Goal: Transaction & Acquisition: Purchase product/service

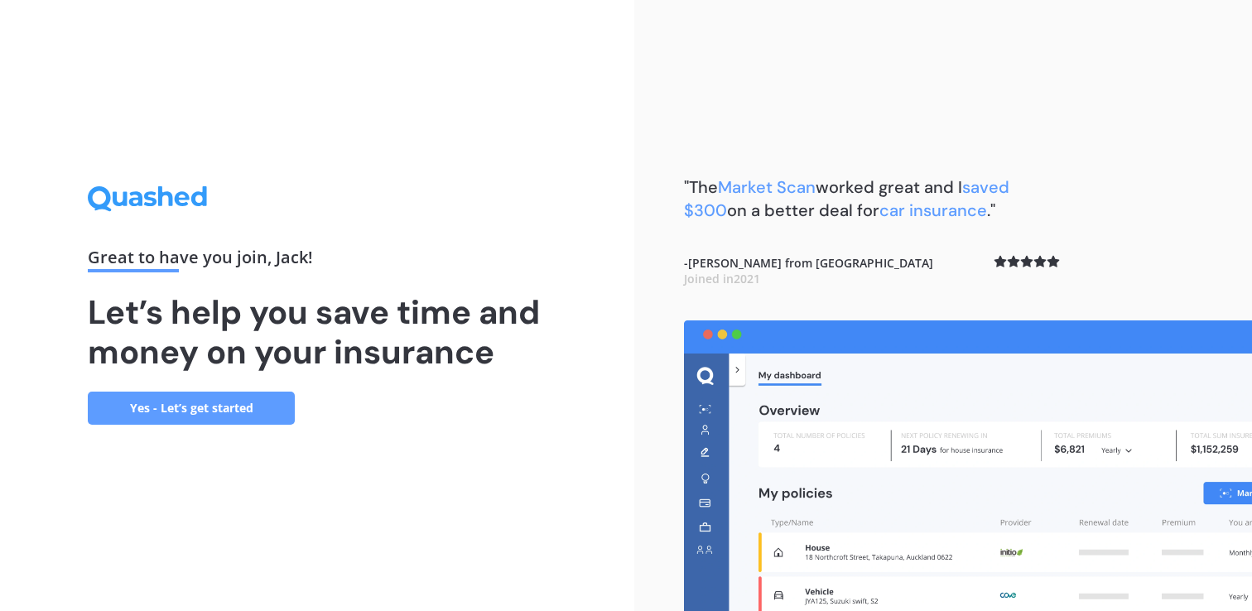
click at [248, 414] on link "Yes - Let’s get started" at bounding box center [191, 408] width 207 height 33
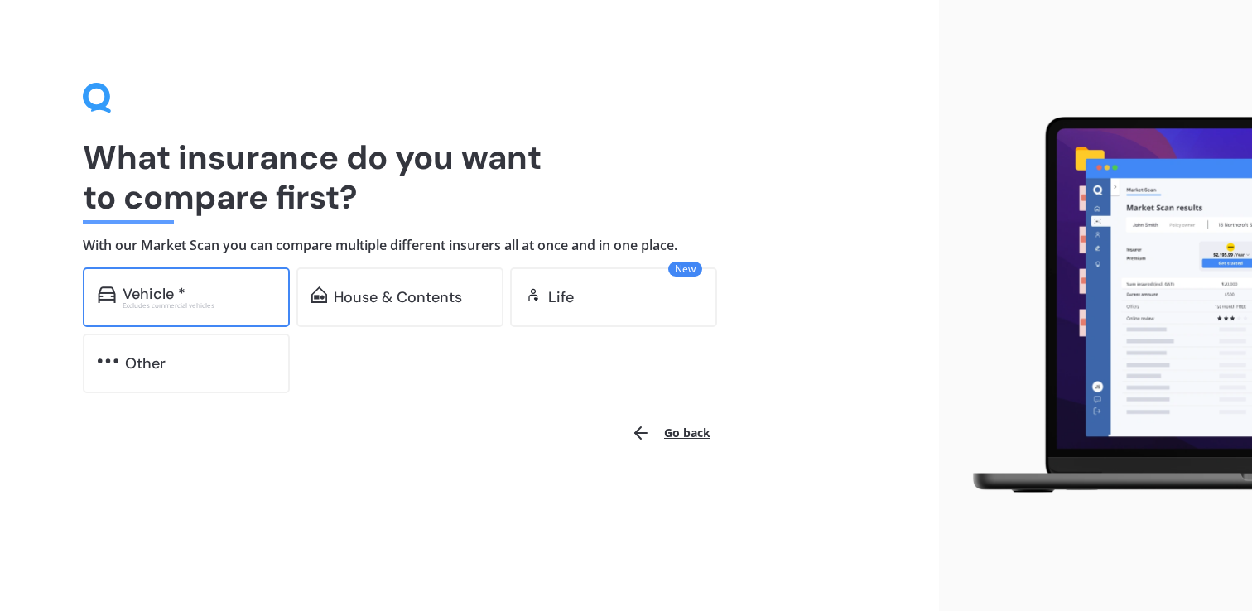
click at [212, 305] on div "Excludes commercial vehicles" at bounding box center [199, 305] width 152 height 7
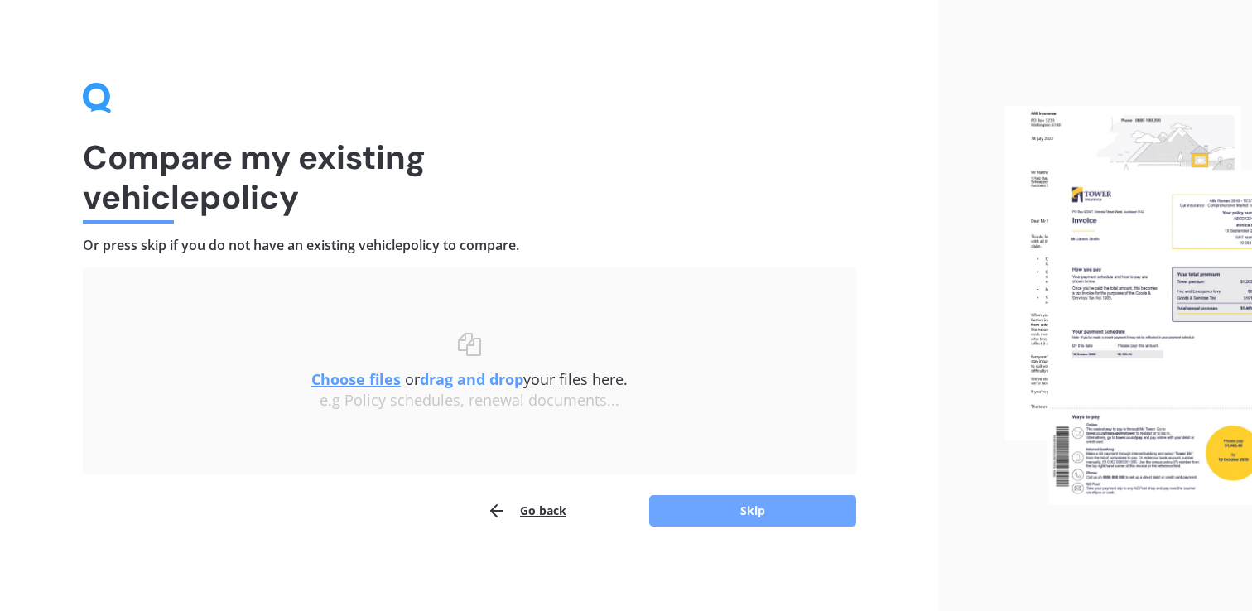
click at [741, 517] on button "Skip" at bounding box center [752, 510] width 207 height 31
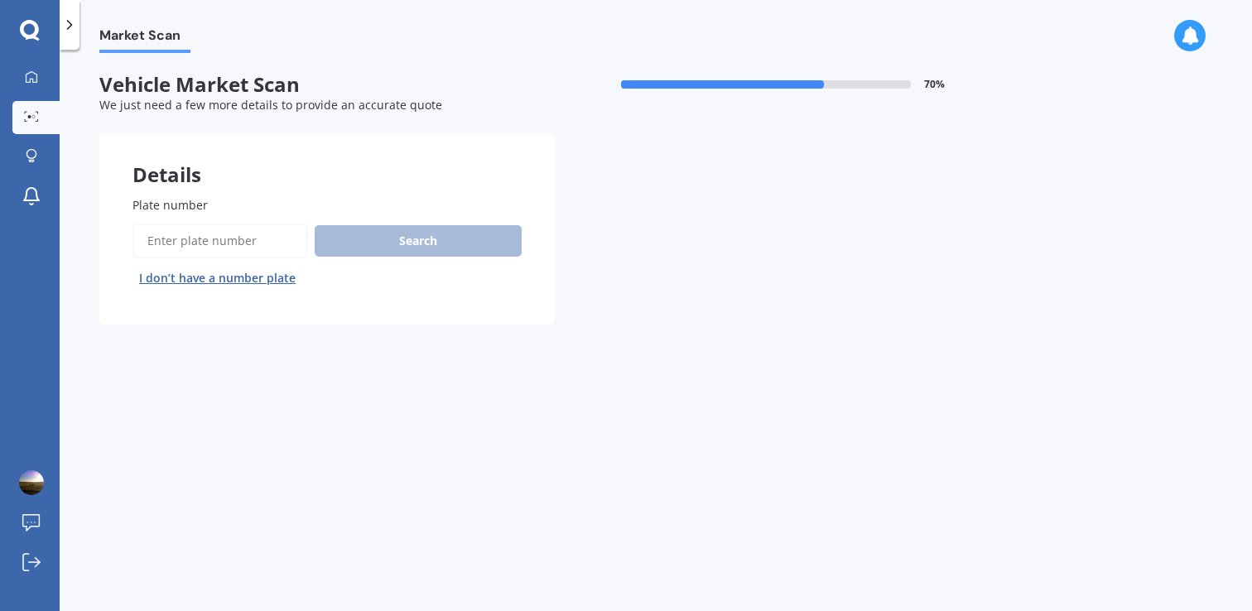
click at [223, 239] on input "Plate number" at bounding box center [220, 241] width 176 height 35
paste input "PNN67"
type input "PNN67"
click at [379, 242] on button "Search" at bounding box center [418, 240] width 207 height 31
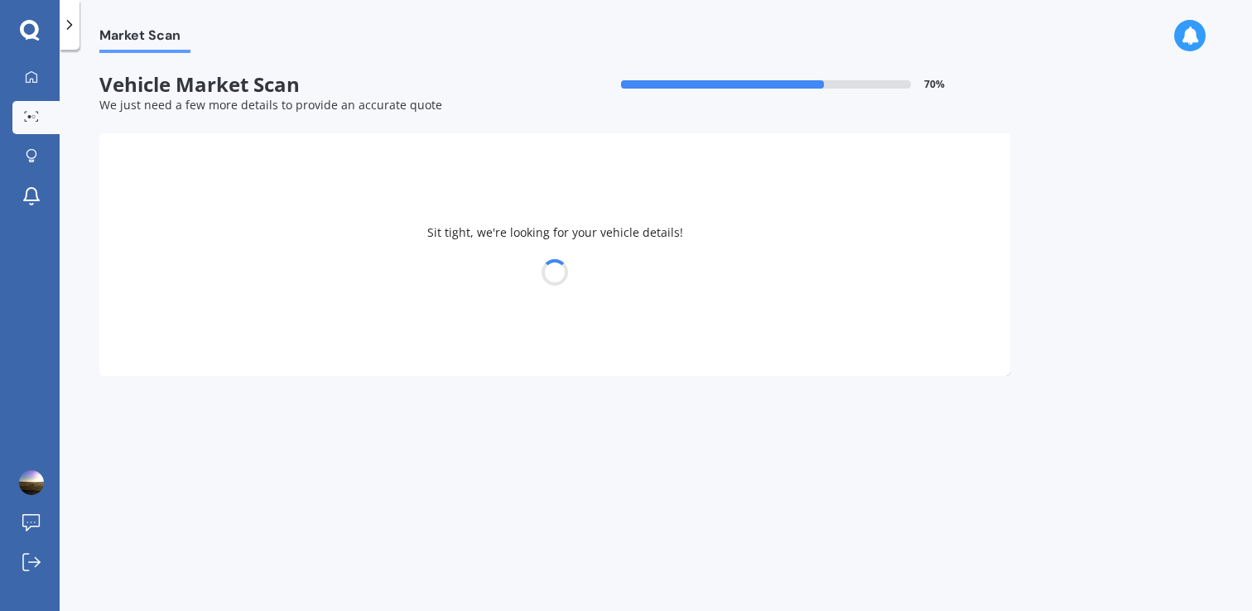
select select "BMW"
select select "X3"
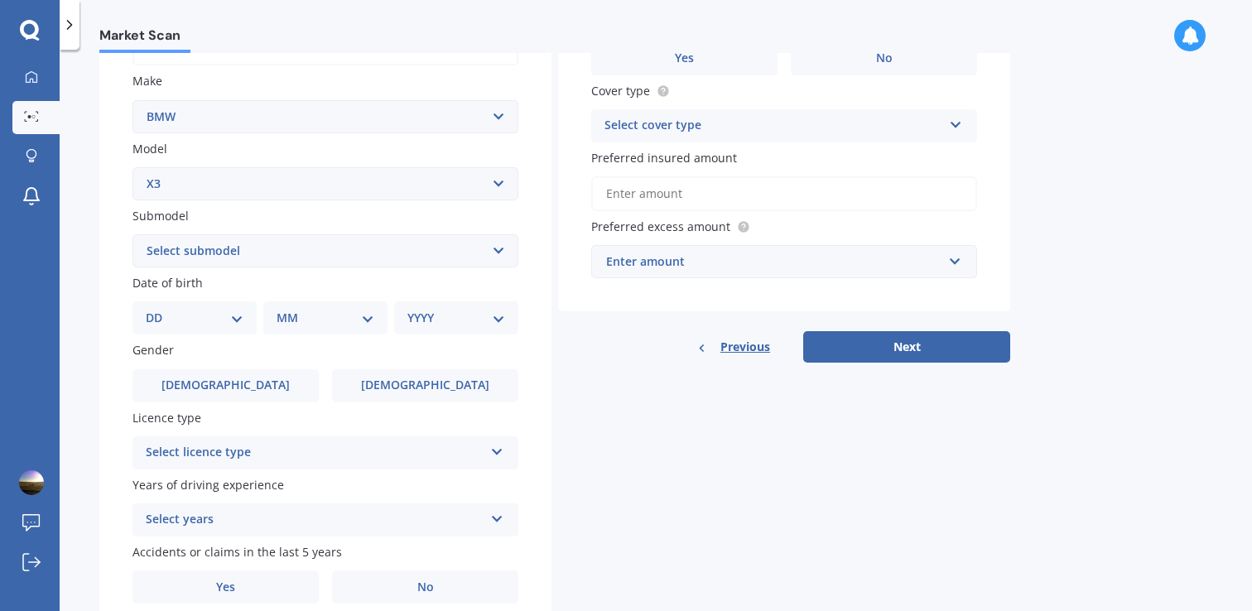
scroll to position [349, 0]
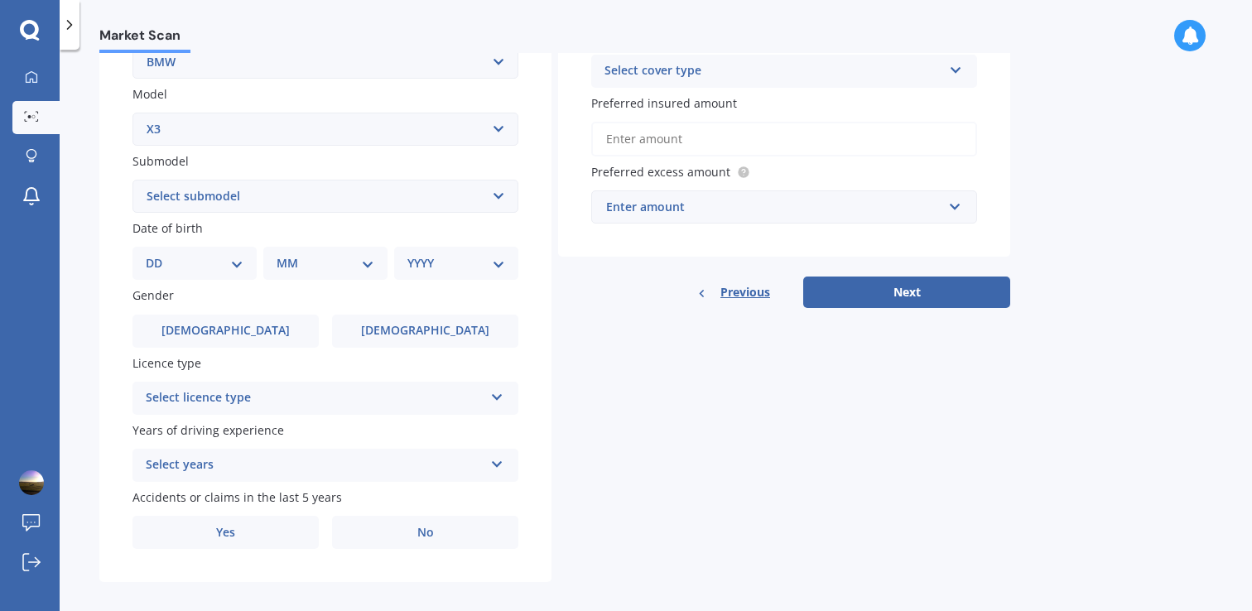
click at [248, 204] on select "Select submodel (All other) 2.0d 2.5i 3.0d 3.0i M CP 3.0PT/4WD/8AT M40I X301 2.…" at bounding box center [325, 196] width 386 height 33
click at [232, 209] on select "Select submodel (All other) 2.0d 2.5i 3.0d 3.0i M CP 3.0PT/4WD/8AT M40I X301 2.…" at bounding box center [325, 196] width 386 height 33
click at [238, 275] on div "DD 01 02 03 04 05 06 07 08 09 10 11 12 13 14 15 16 17 18 19 20 21 22 23 24 25 2…" at bounding box center [194, 263] width 124 height 33
click at [208, 272] on select "DD 01 02 03 04 05 06 07 08 09 10 11 12 13 14 15 16 17 18 19 20 21 22 23 24 25 2…" at bounding box center [195, 263] width 98 height 18
select select "10"
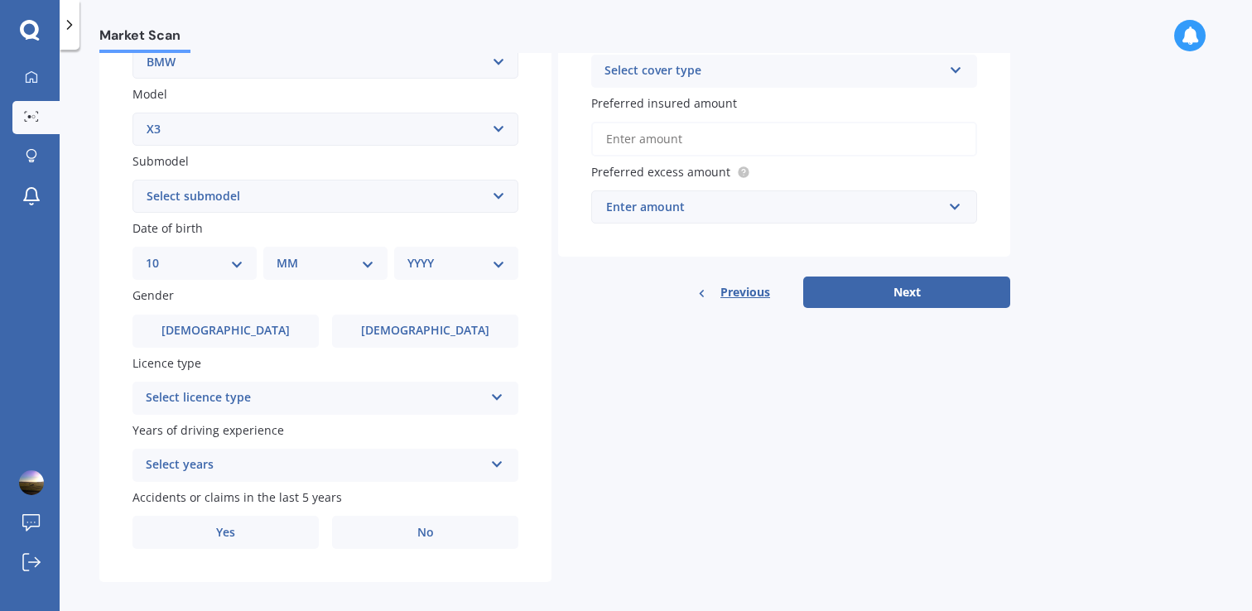
click at [159, 257] on select "DD 01 02 03 04 05 06 07 08 09 10 11 12 13 14 15 16 17 18 19 20 21 22 23 24 25 2…" at bounding box center [195, 263] width 98 height 18
click at [305, 253] on div "MM 01 02 03 04 05 06 07 08 09 10 11 12" at bounding box center [329, 263] width 118 height 33
click at [305, 266] on select "MM 01 02 03 04 05 06 07 08 09 10 11 12" at bounding box center [328, 263] width 91 height 18
select select "05"
click at [283, 257] on select "MM 01 02 03 04 05 06 07 08 09 10 11 12" at bounding box center [328, 263] width 91 height 18
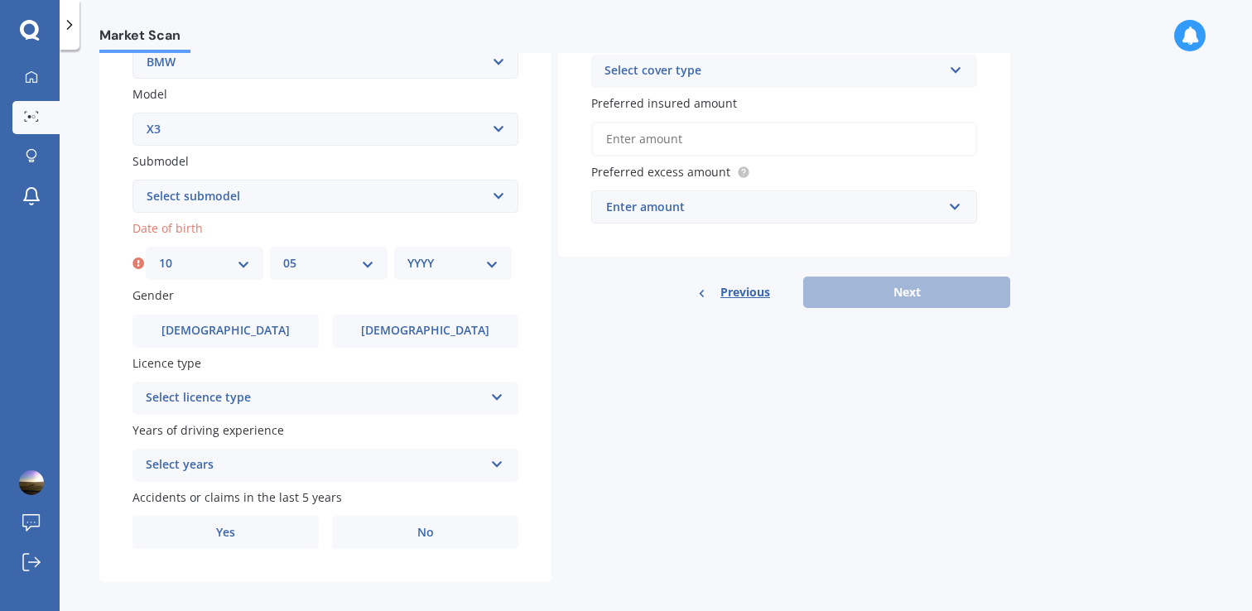
click at [442, 267] on select "YYYY 2025 2024 2023 2022 2021 2020 2019 2018 2017 2016 2015 2014 2013 2012 2011…" at bounding box center [452, 263] width 91 height 18
select select "1993"
click at [407, 257] on select "YYYY 2025 2024 2023 2022 2021 2020 2019 2018 2017 2016 2015 2014 2013 2012 2011…" at bounding box center [452, 263] width 91 height 18
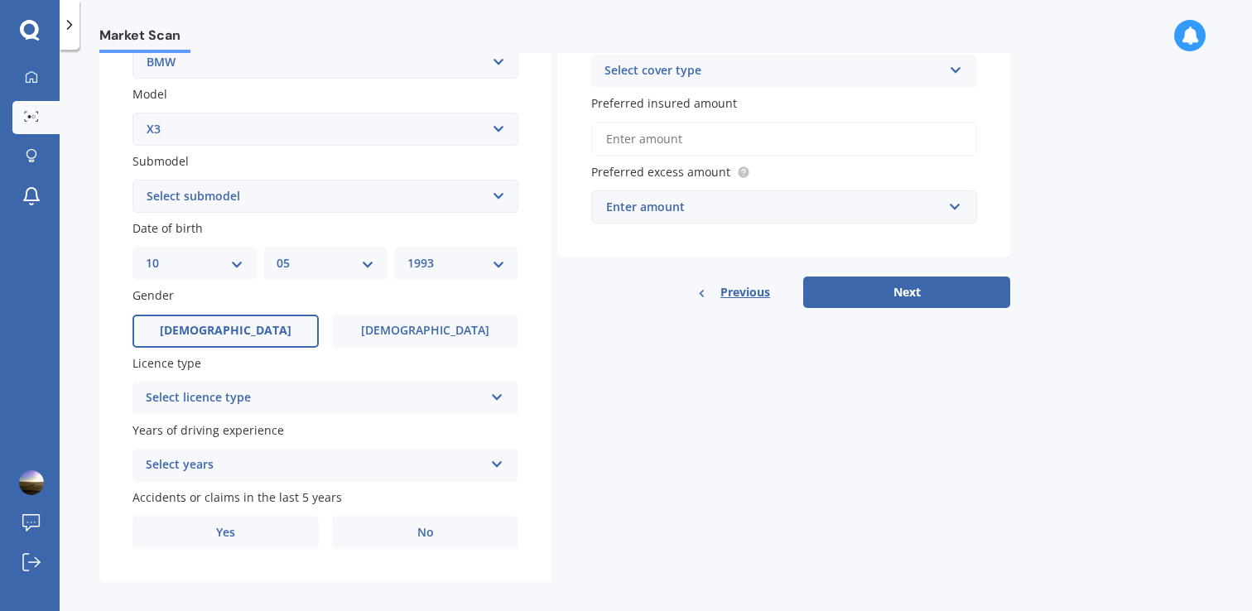
click at [262, 339] on label "[DEMOGRAPHIC_DATA]" at bounding box center [225, 331] width 186 height 33
click at [0, 0] on input "[DEMOGRAPHIC_DATA]" at bounding box center [0, 0] width 0 height 0
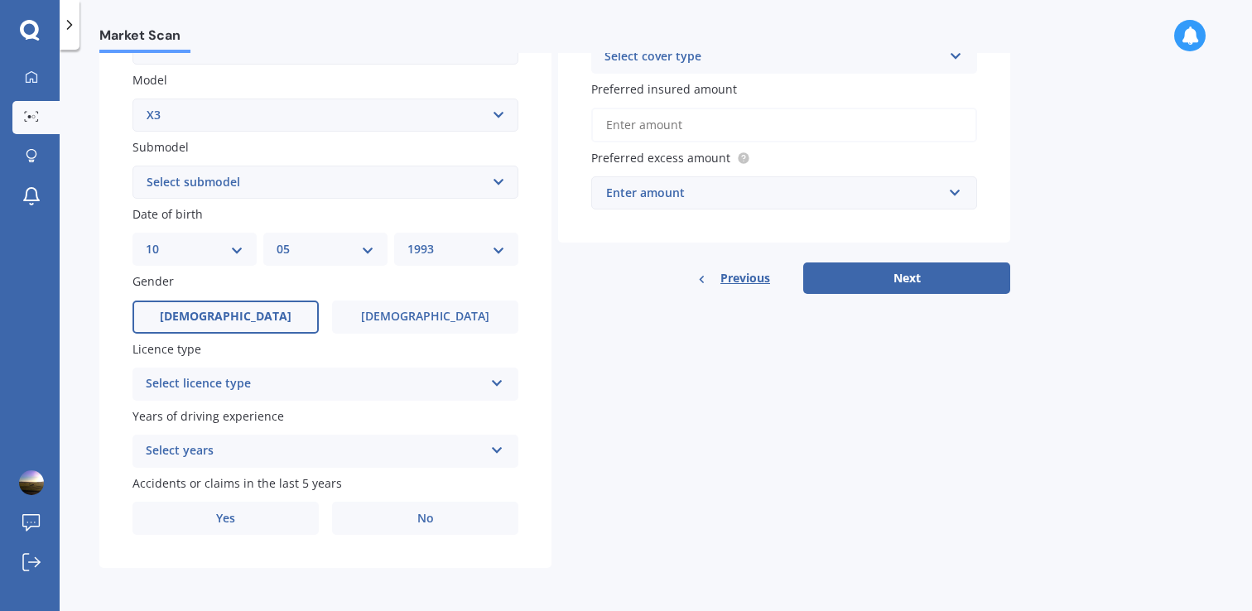
click at [258, 383] on div "Select licence type" at bounding box center [315, 384] width 338 height 20
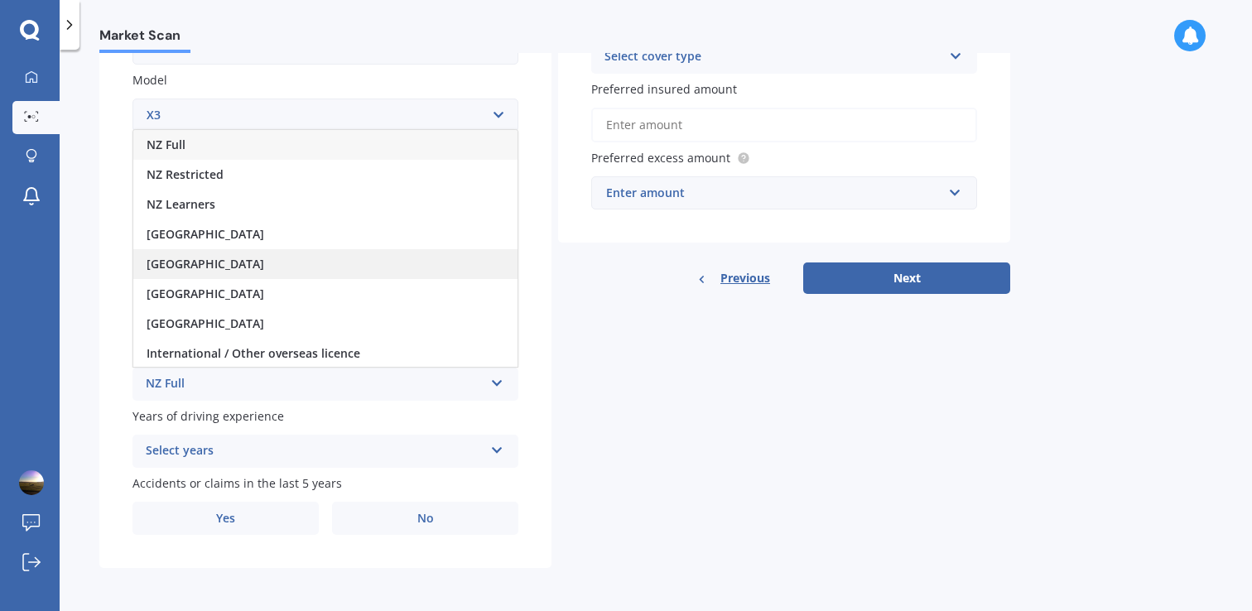
click at [202, 267] on span "[GEOGRAPHIC_DATA]" at bounding box center [206, 264] width 118 height 16
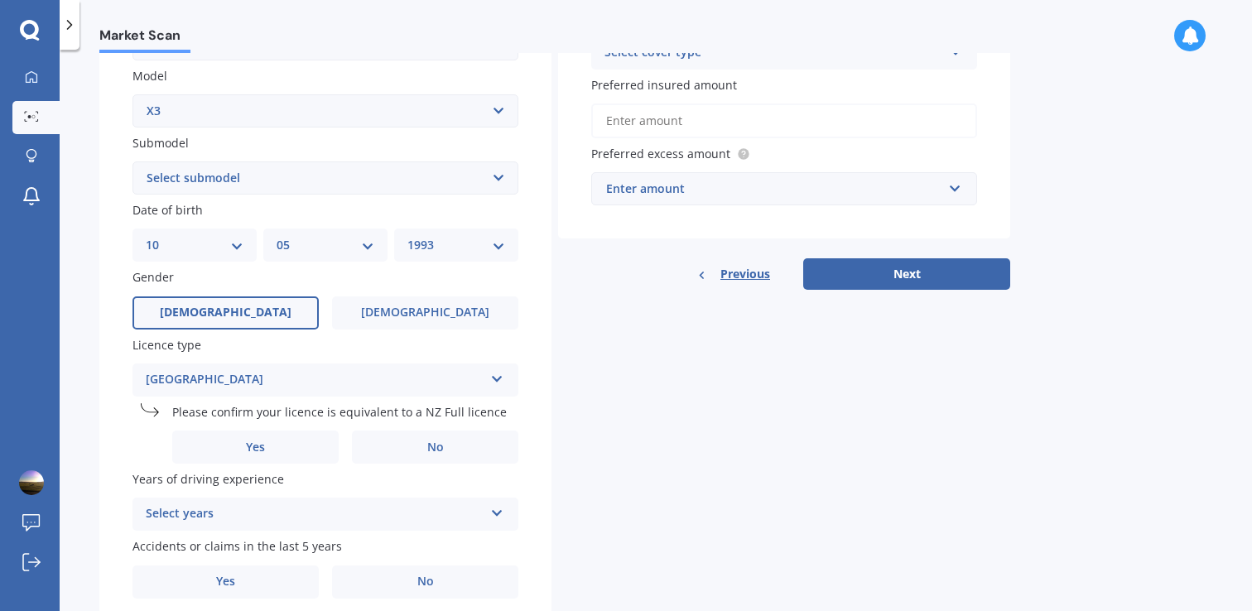
scroll to position [435, 0]
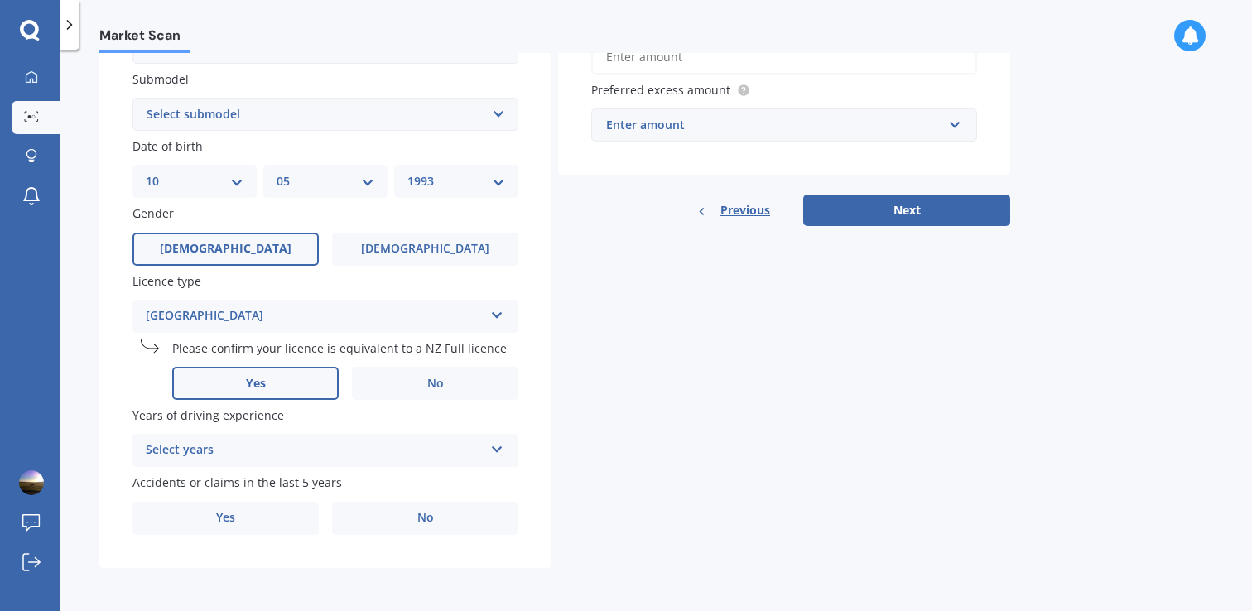
click at [298, 387] on label "Yes" at bounding box center [255, 383] width 166 height 33
click at [0, 0] on input "Yes" at bounding box center [0, 0] width 0 height 0
click at [458, 440] on div "Select years" at bounding box center [315, 450] width 338 height 20
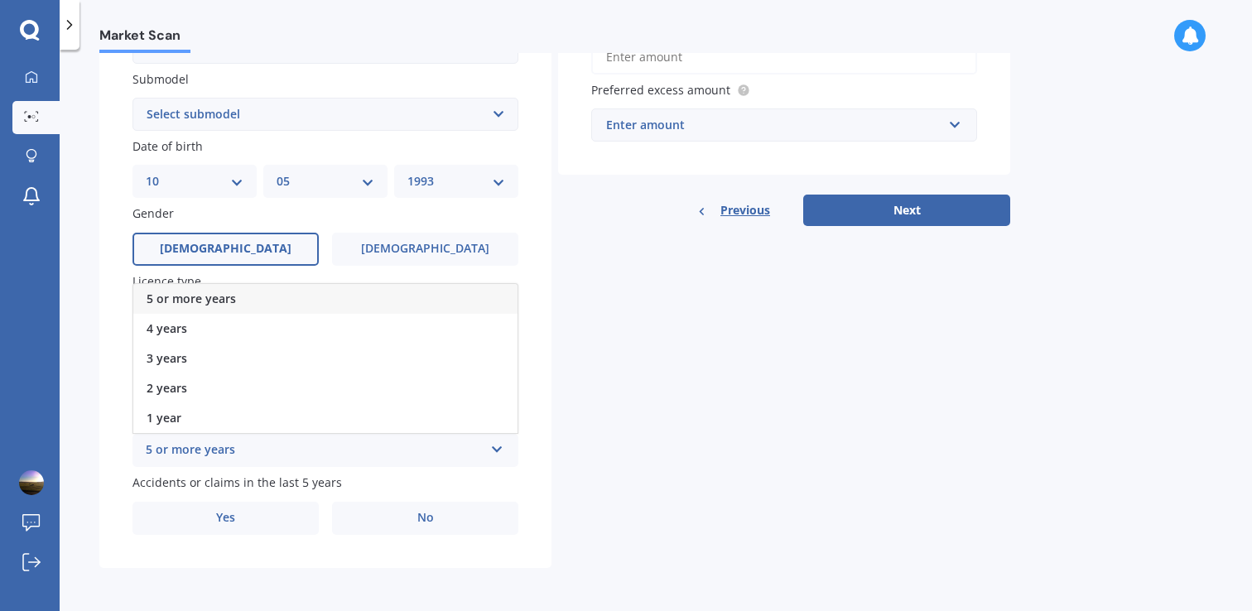
click at [259, 302] on div "5 or more years" at bounding box center [325, 299] width 384 height 30
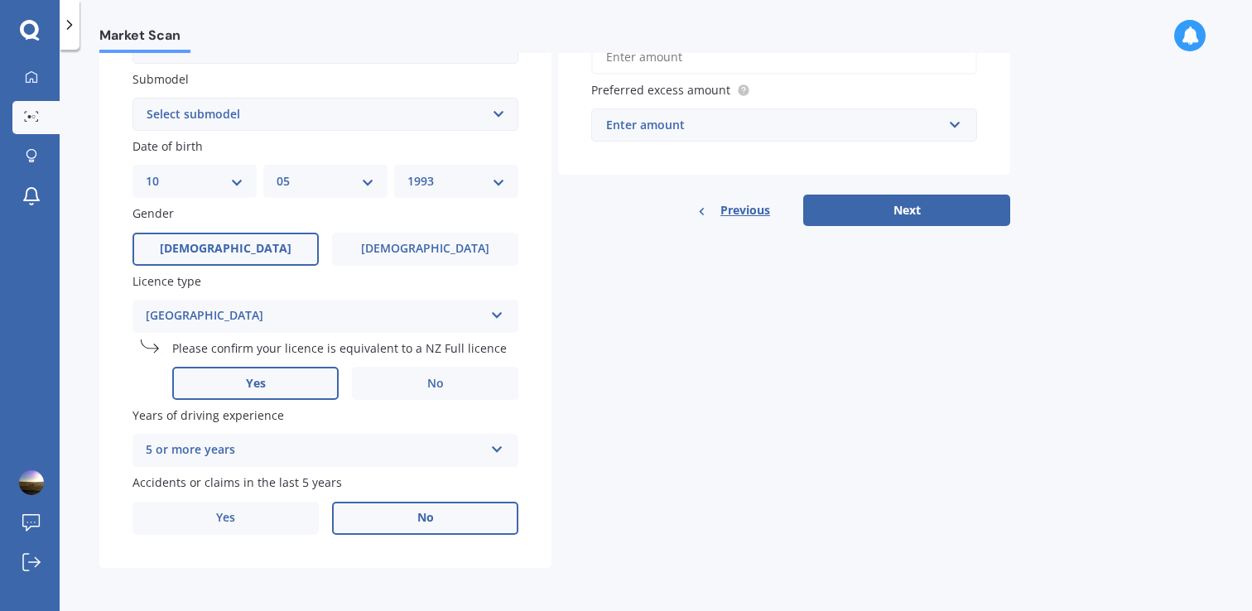
click at [390, 513] on label "No" at bounding box center [425, 518] width 186 height 33
click at [0, 0] on input "No" at bounding box center [0, 0] width 0 height 0
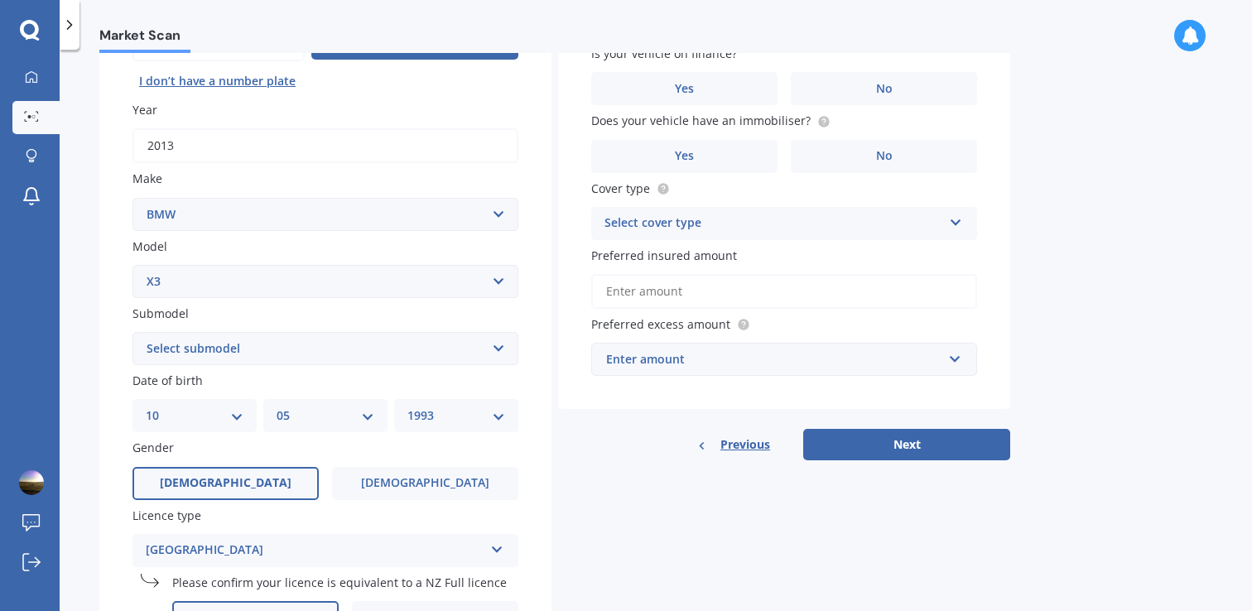
scroll to position [0, 0]
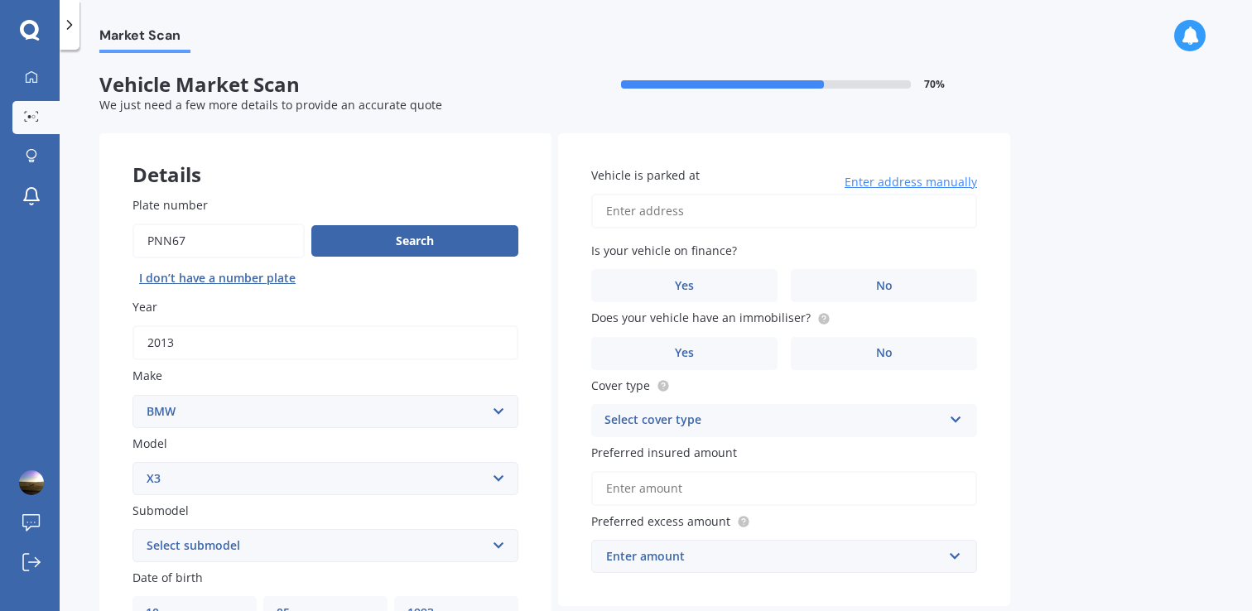
click at [649, 206] on input "Vehicle is parked at" at bounding box center [784, 211] width 386 height 35
click at [745, 214] on input "Vehicle is parked at" at bounding box center [784, 211] width 386 height 35
type input "[STREET_ADDRESS][PERSON_NAME]"
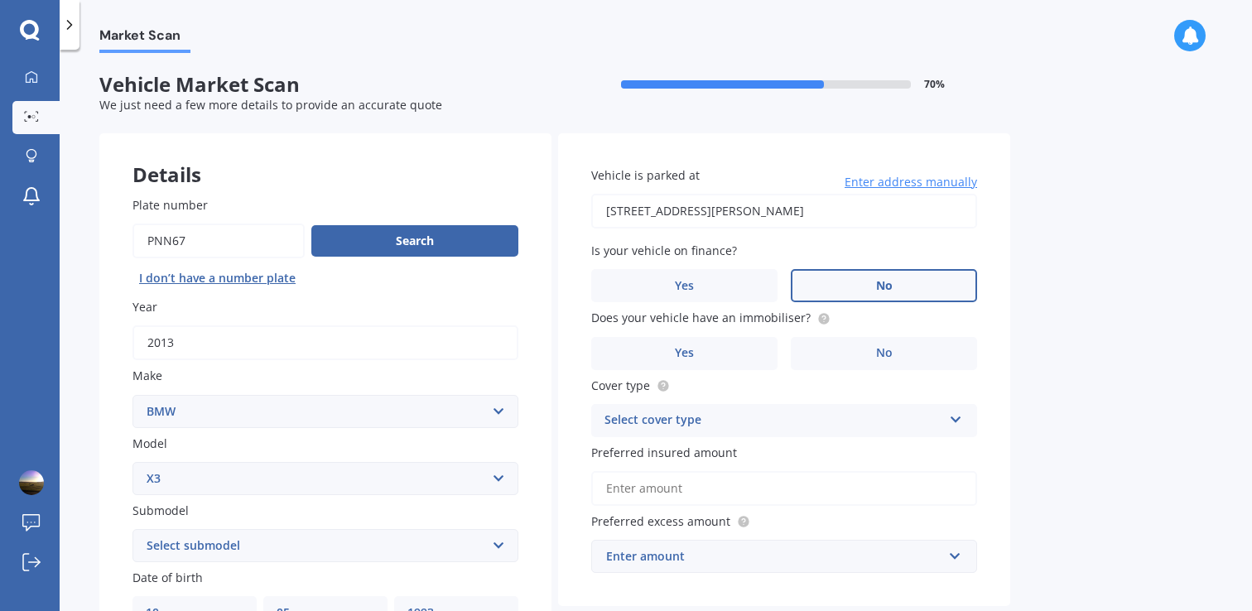
click at [844, 293] on label "No" at bounding box center [884, 285] width 186 height 33
click at [0, 0] on input "No" at bounding box center [0, 0] width 0 height 0
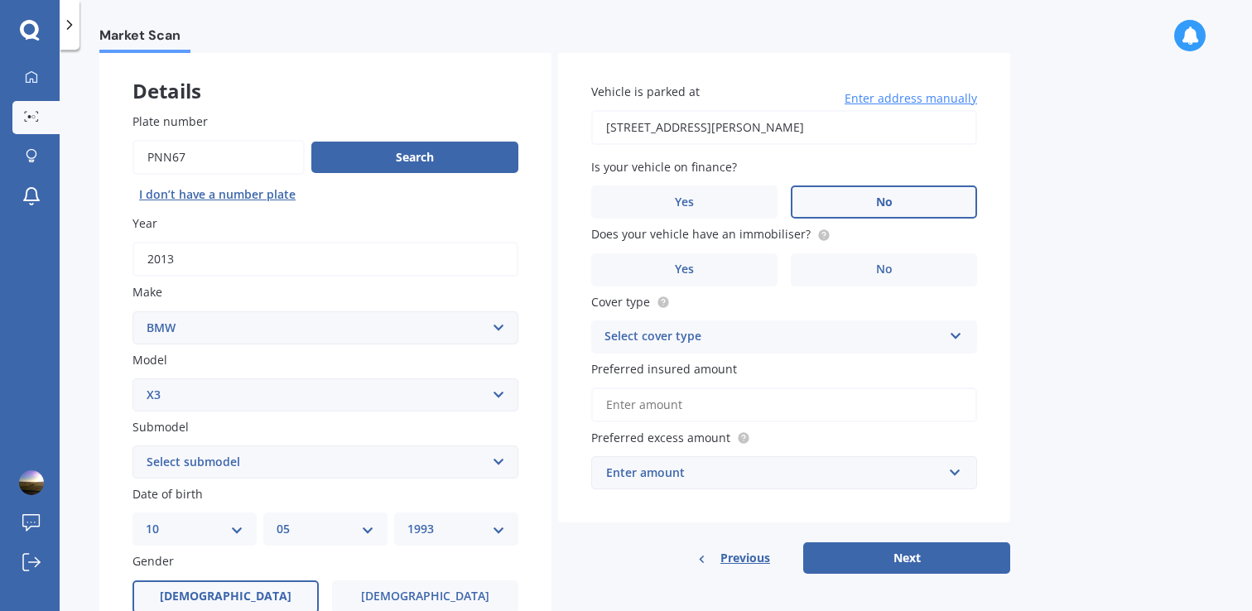
scroll to position [103, 0]
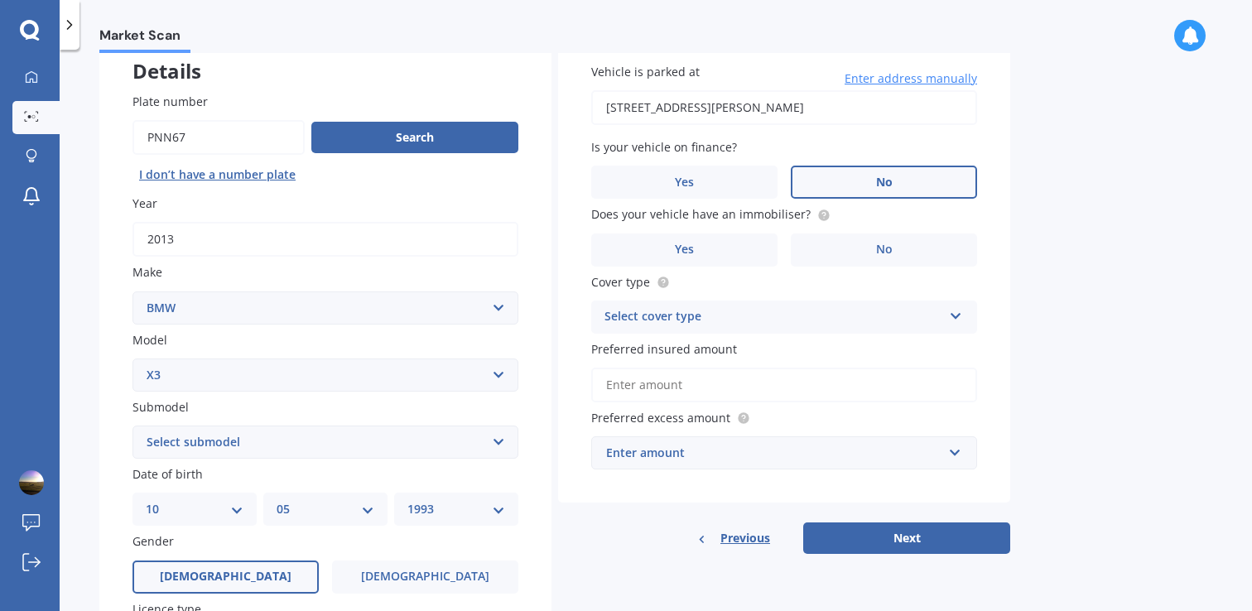
click at [199, 448] on select "Select submodel (All other) 2.0d 2.5i 3.0d 3.0i M CP 3.0PT/4WD/8AT M40I X301 2.…" at bounding box center [325, 442] width 386 height 33
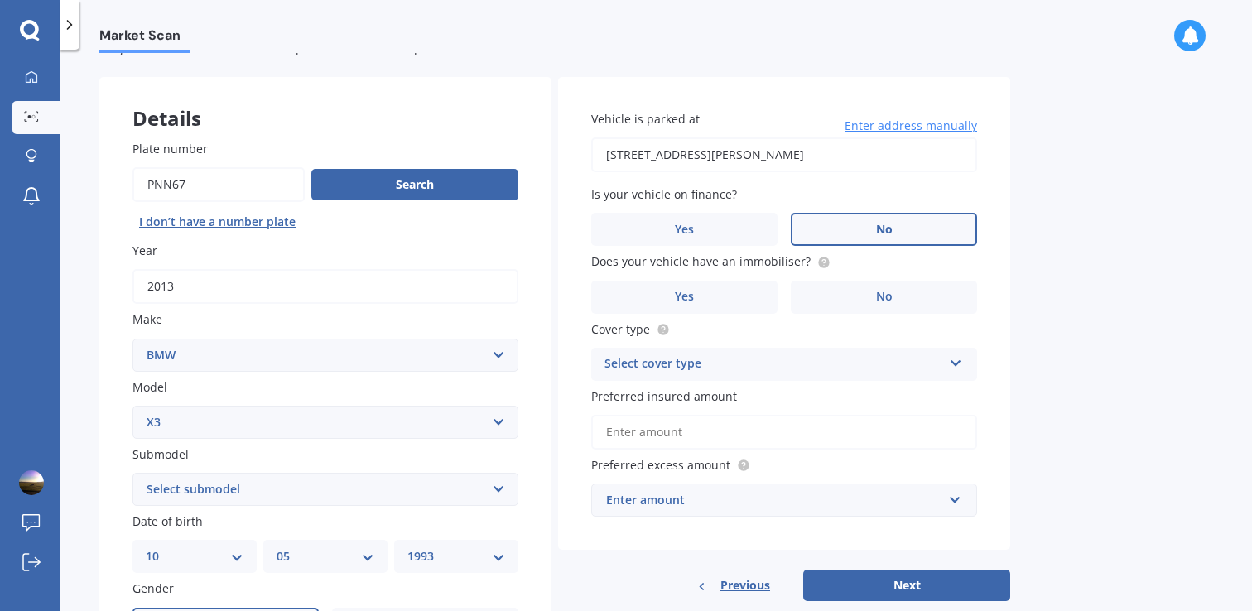
scroll to position [0, 0]
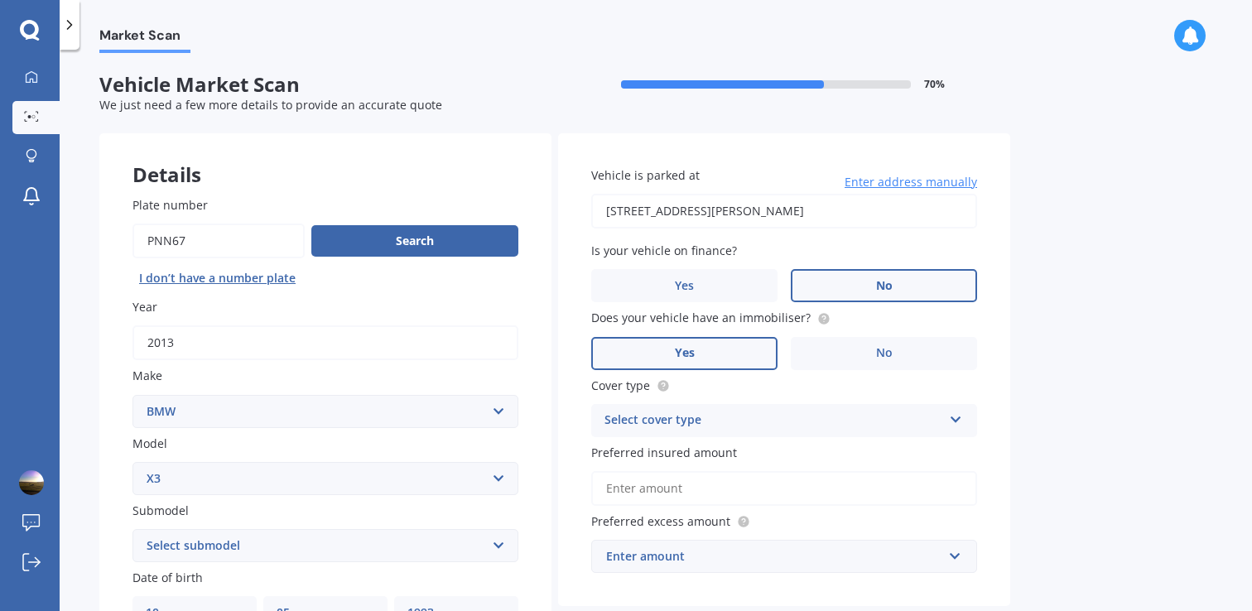
click at [724, 349] on label "Yes" at bounding box center [684, 353] width 186 height 33
click at [0, 0] on input "Yes" at bounding box center [0, 0] width 0 height 0
click at [819, 320] on circle at bounding box center [823, 318] width 11 height 11
click at [1029, 341] on div "Market Scan Vehicle Market Scan 70 % We just need a few more details to provide…" at bounding box center [656, 333] width 1192 height 561
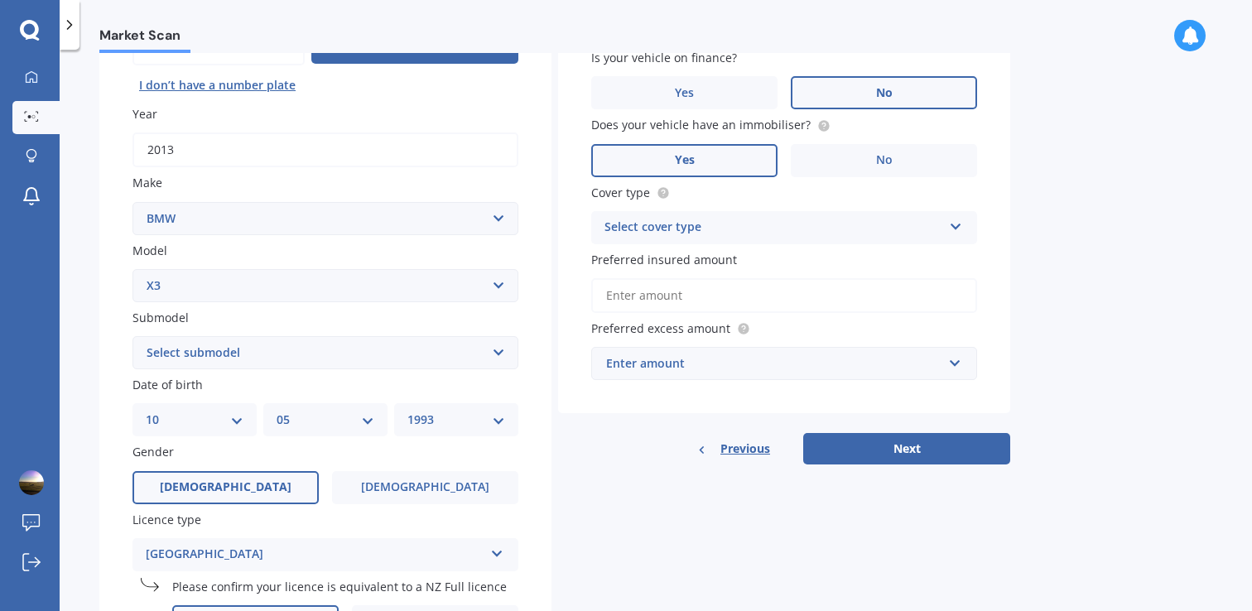
scroll to position [198, 0]
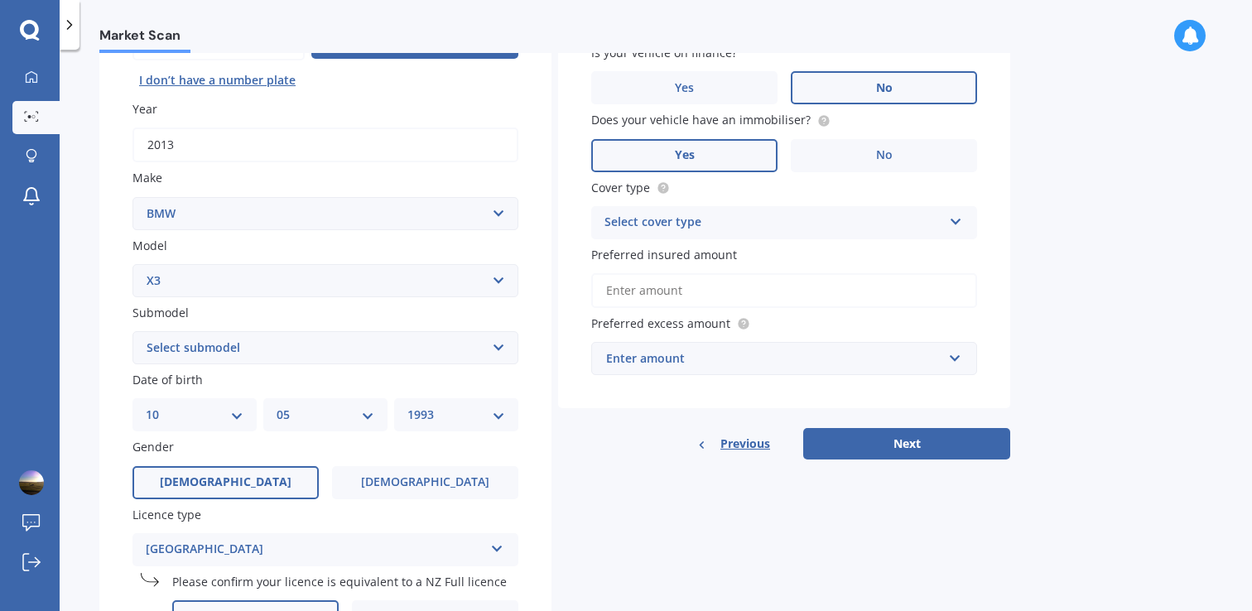
click at [766, 226] on div "Select cover type" at bounding box center [773, 223] width 338 height 20
click at [733, 259] on div "Comprehensive" at bounding box center [784, 255] width 384 height 30
click at [663, 299] on input "Preferred insured amount" at bounding box center [784, 290] width 386 height 35
click at [646, 503] on div "Details Plate number Search I don’t have a number plate Year [DATE] Make Select…" at bounding box center [554, 368] width 911 height 866
click at [888, 443] on button "Next" at bounding box center [906, 443] width 207 height 31
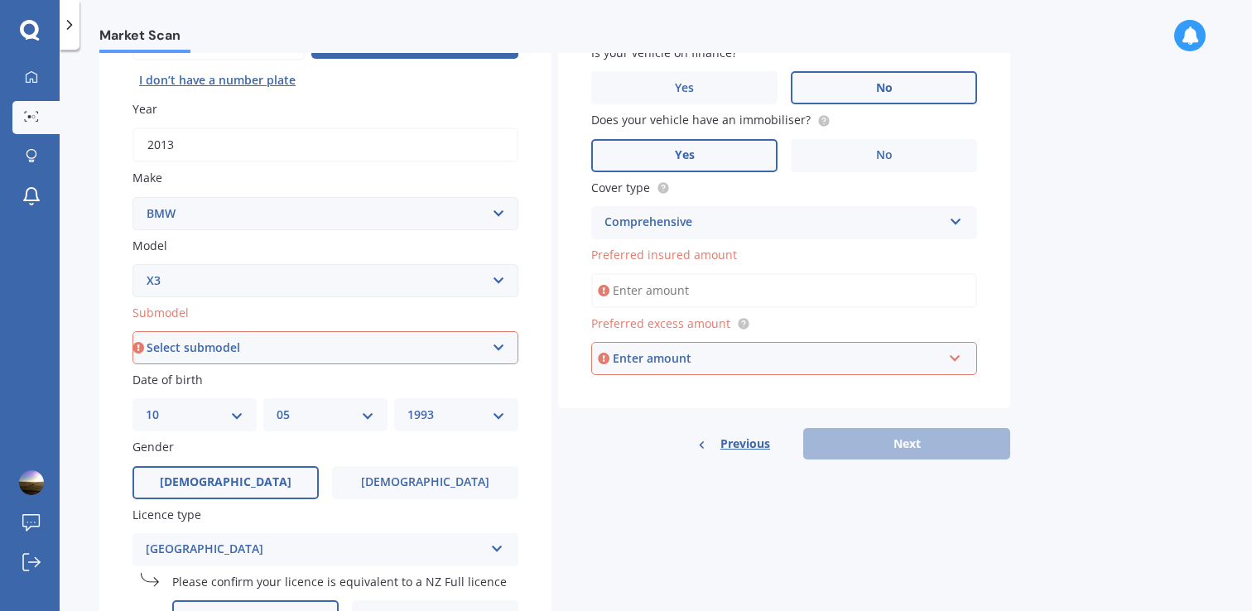
click at [364, 358] on select "Select submodel (All other) 2.0d 2.5i 3.0d 3.0i M CP 3.0PT/4WD/8AT M40I X301 2.…" at bounding box center [325, 347] width 386 height 33
select select "(ALL OTHER)"
click at [132, 333] on select "Select submodel (All other) 2.0d 2.5i 3.0d 3.0i M CP 3.0PT/4WD/8AT M40I X301 2.…" at bounding box center [325, 347] width 386 height 33
click at [750, 293] on input "Preferred insured amount" at bounding box center [784, 290] width 386 height 35
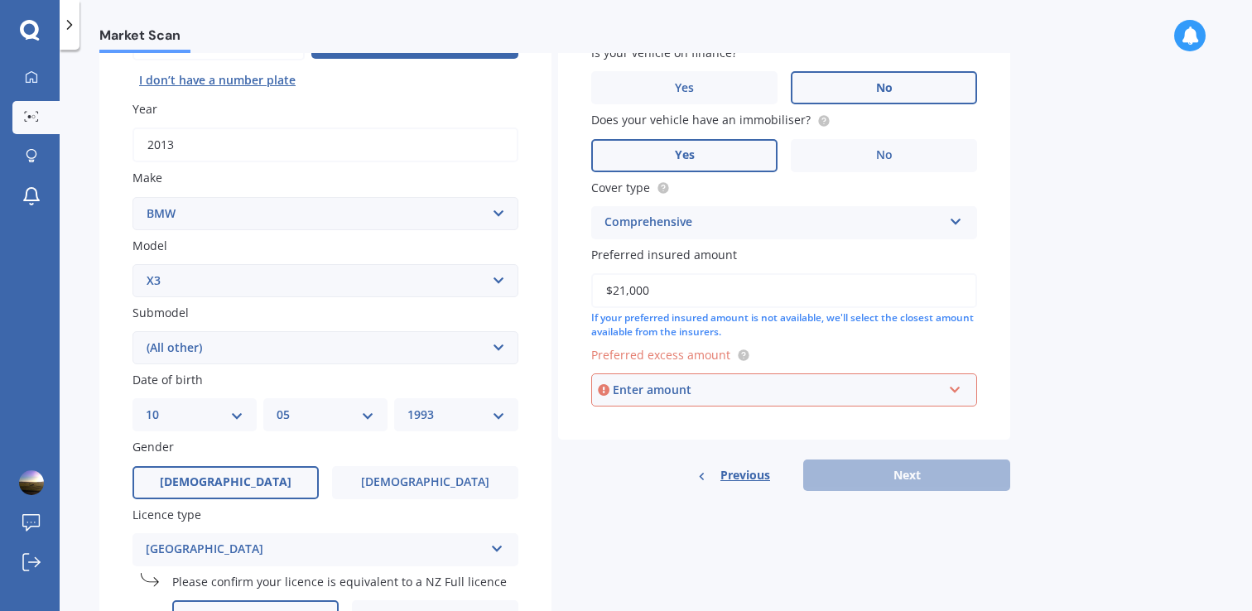
drag, startPoint x: 675, startPoint y: 291, endPoint x: 612, endPoint y: 290, distance: 62.9
click at [612, 290] on input "$21,000" at bounding box center [784, 290] width 386 height 35
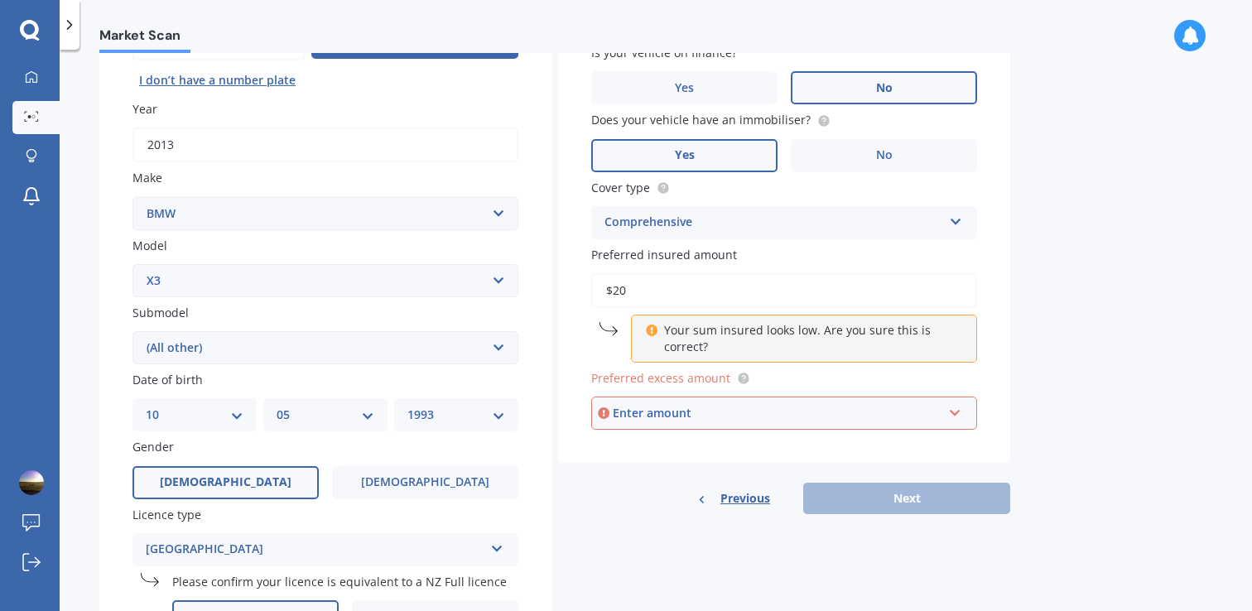
type input "$2"
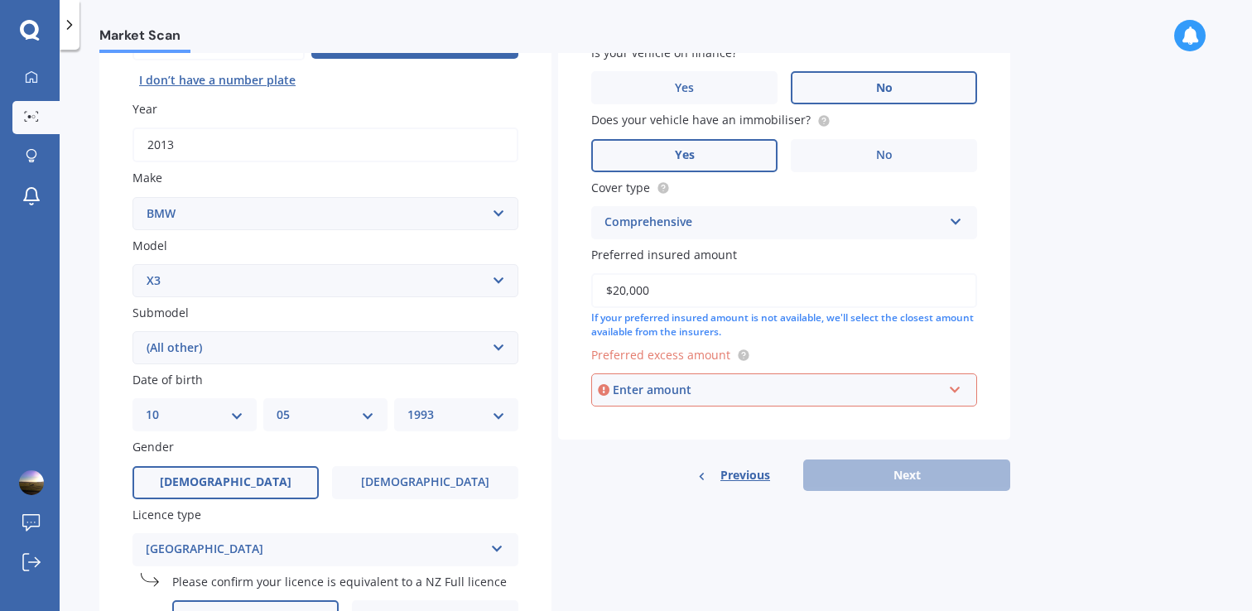
type input "$20,000"
click at [647, 471] on div "Previous Next" at bounding box center [784, 474] width 452 height 31
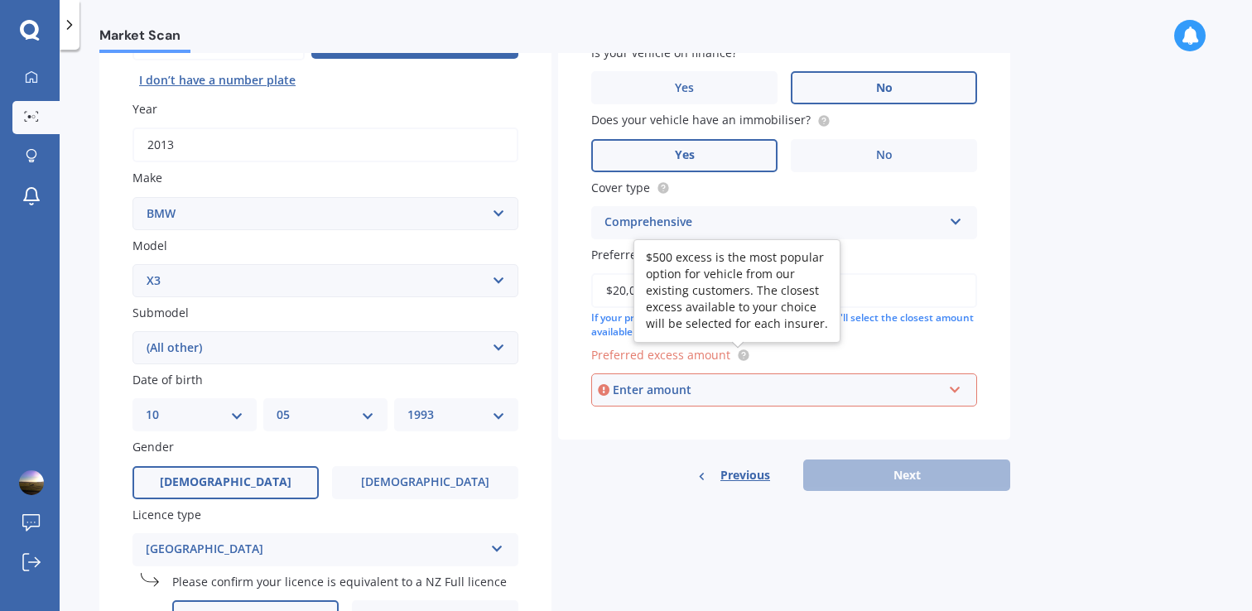
click at [738, 357] on circle at bounding box center [743, 354] width 11 height 11
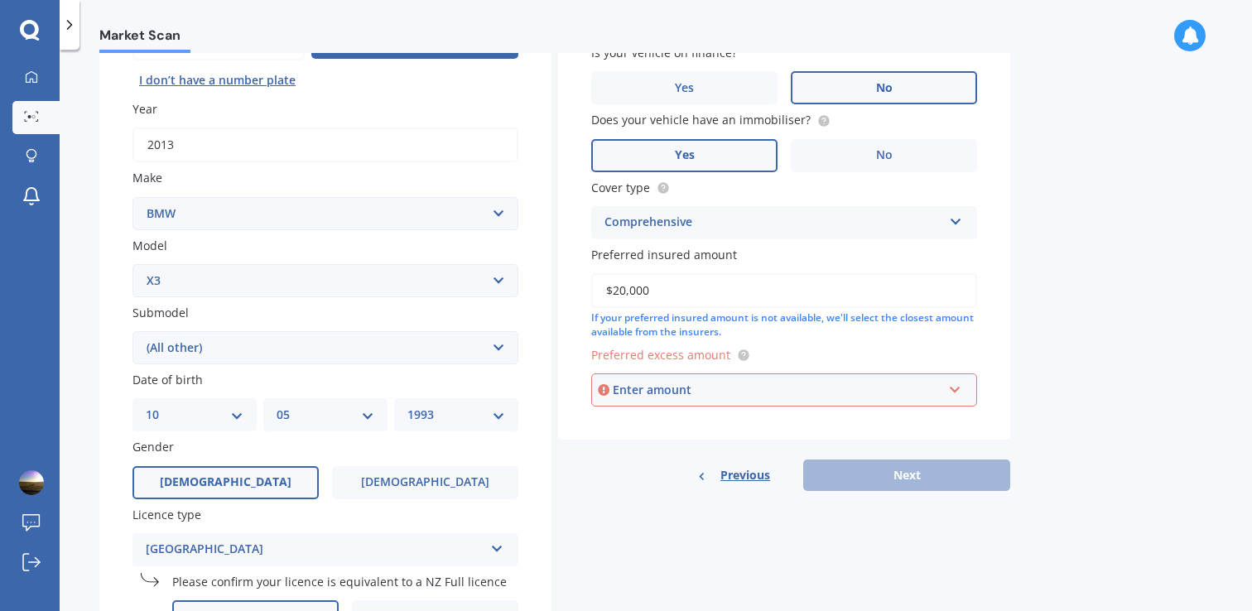
click at [680, 386] on div "Enter amount" at bounding box center [777, 390] width 329 height 18
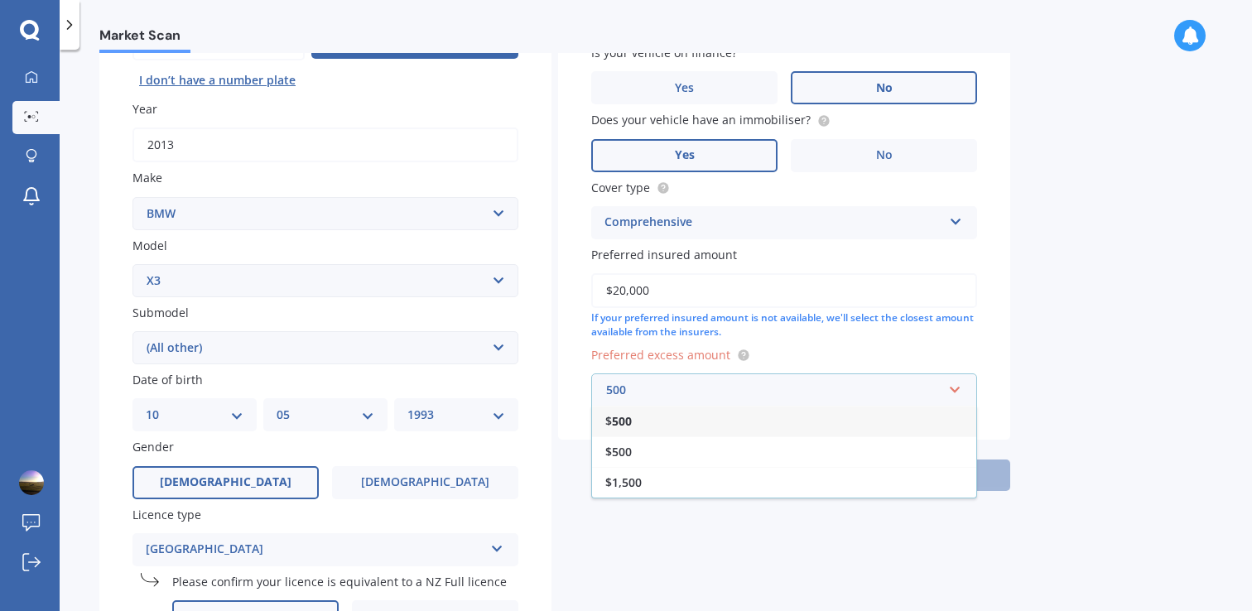
type input "500"
click at [652, 417] on div "$ 500" at bounding box center [784, 421] width 384 height 31
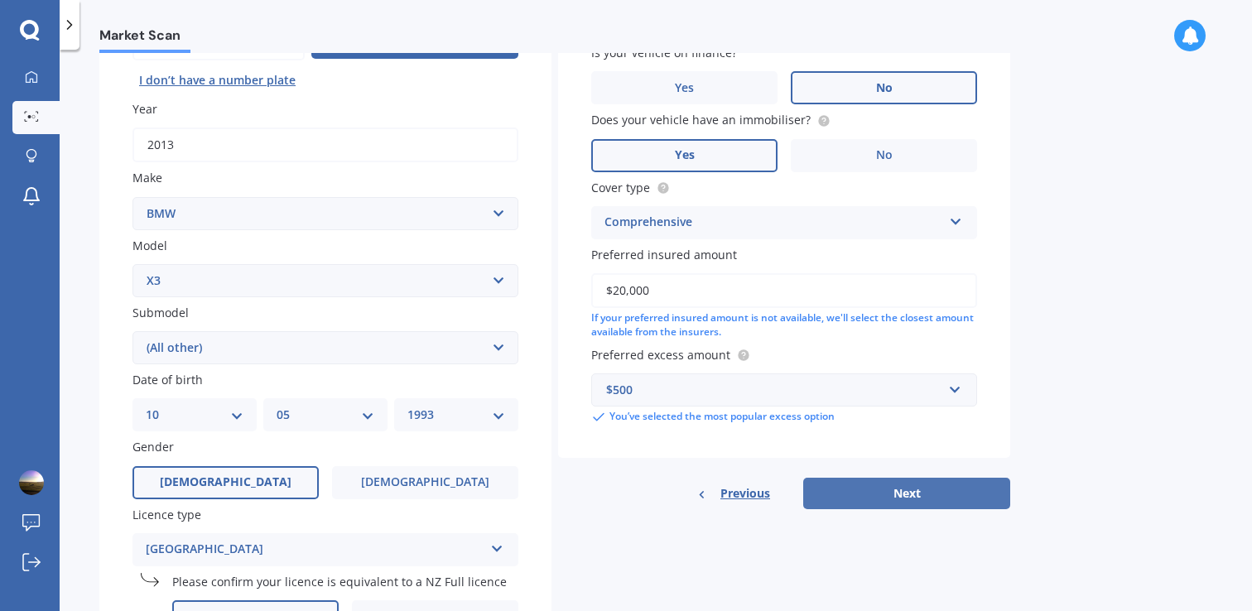
click at [892, 502] on button "Next" at bounding box center [906, 493] width 207 height 31
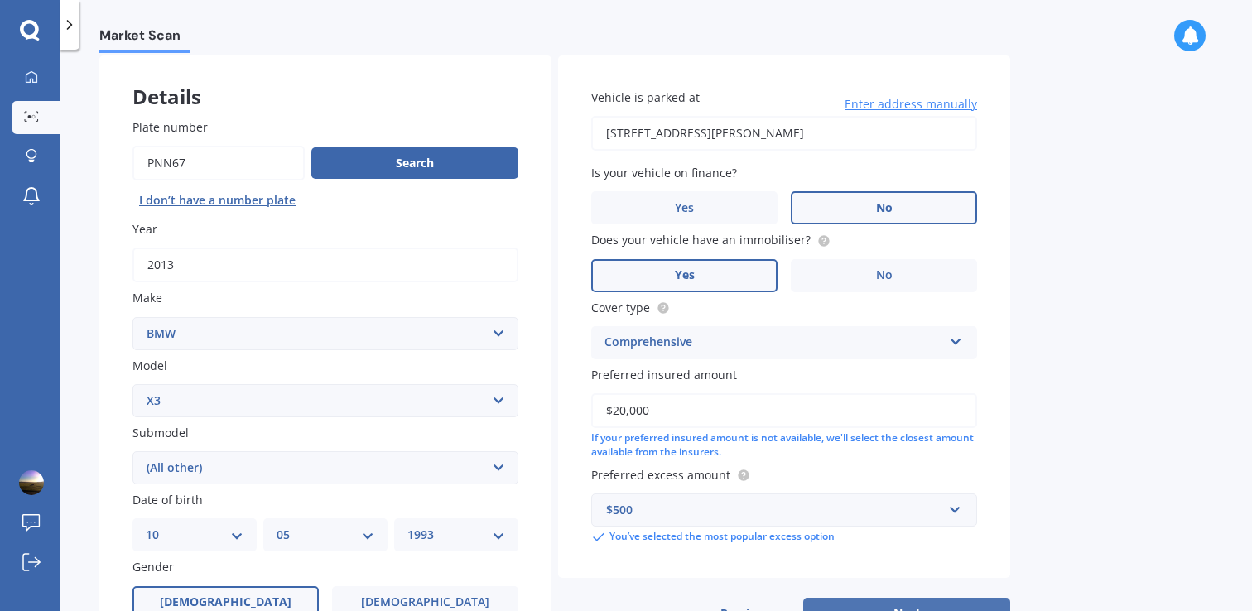
select select "10"
select select "05"
select select "1993"
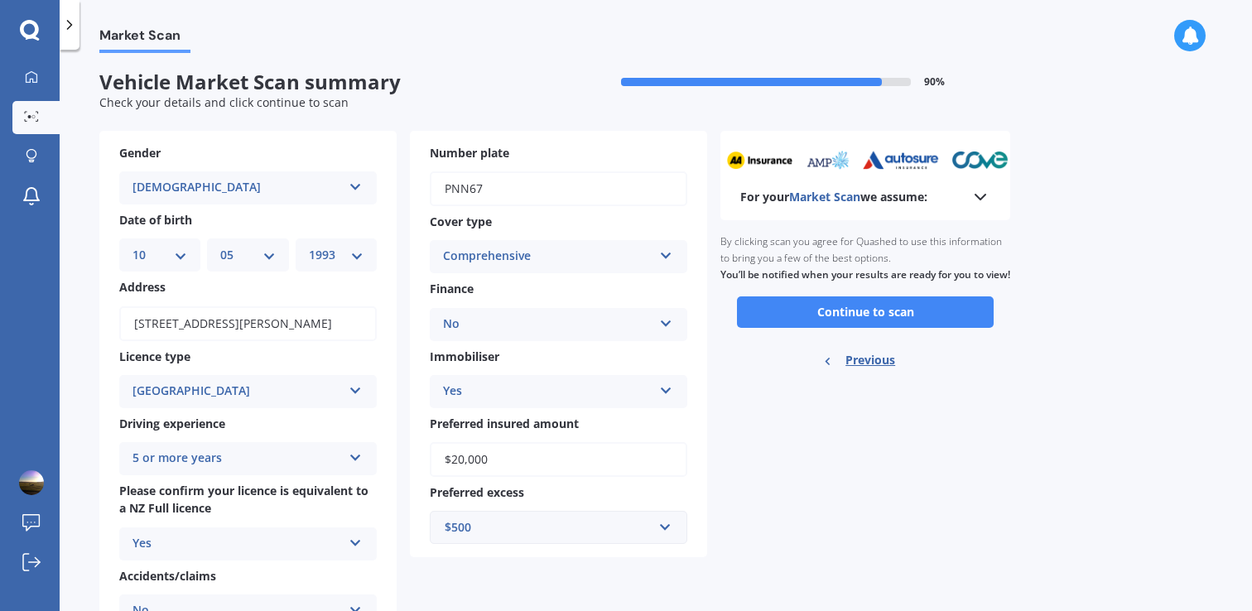
scroll to position [0, 0]
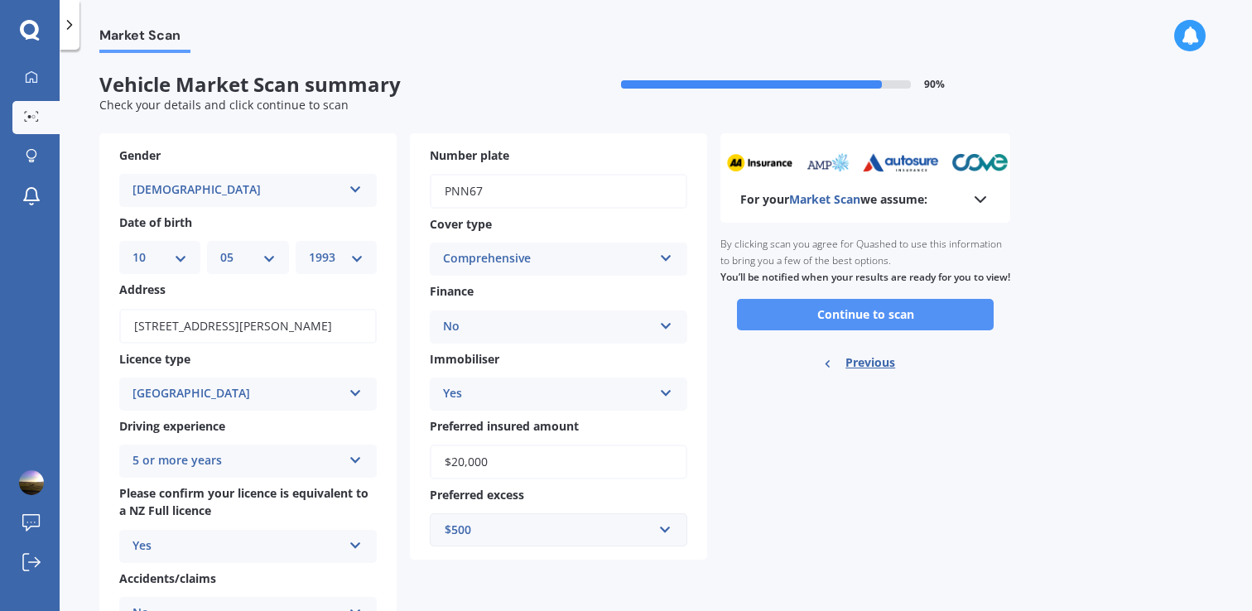
click at [868, 330] on button "Continue to scan" at bounding box center [865, 314] width 257 height 31
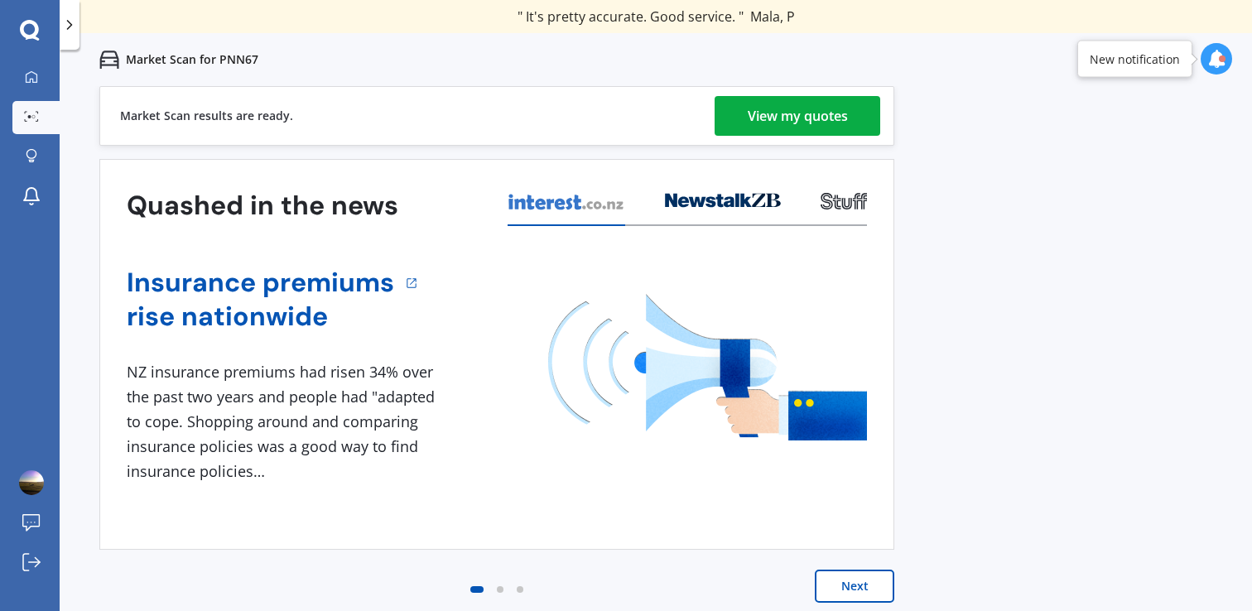
click at [773, 120] on div "View my quotes" at bounding box center [798, 116] width 100 height 40
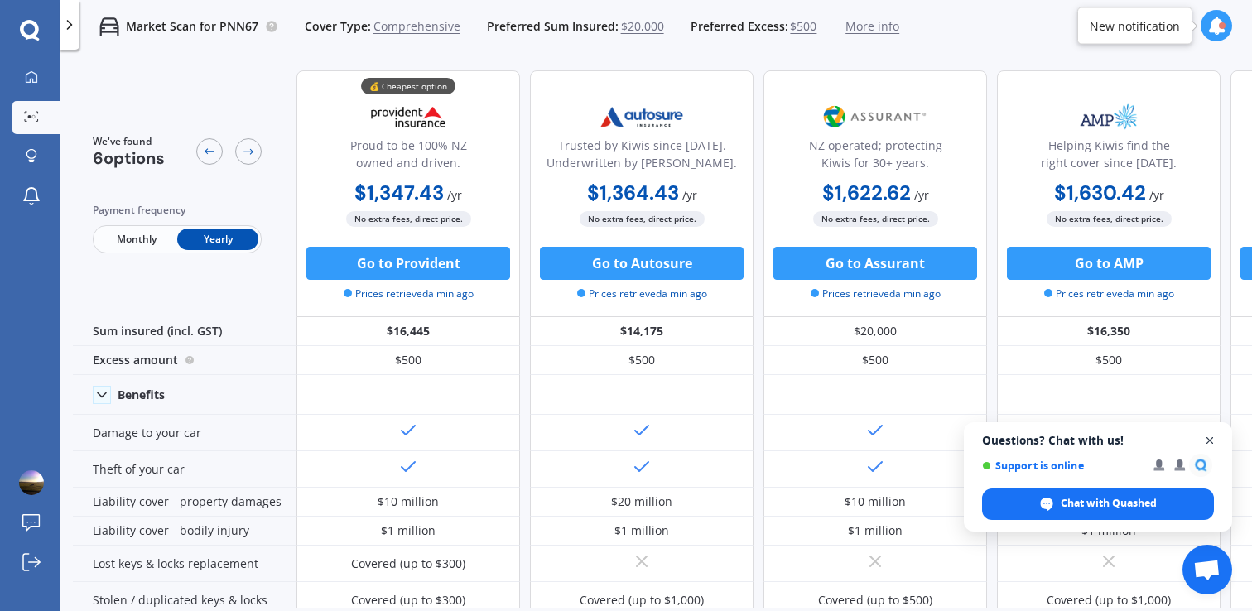
click at [1209, 440] on span "Open chat" at bounding box center [1210, 440] width 21 height 21
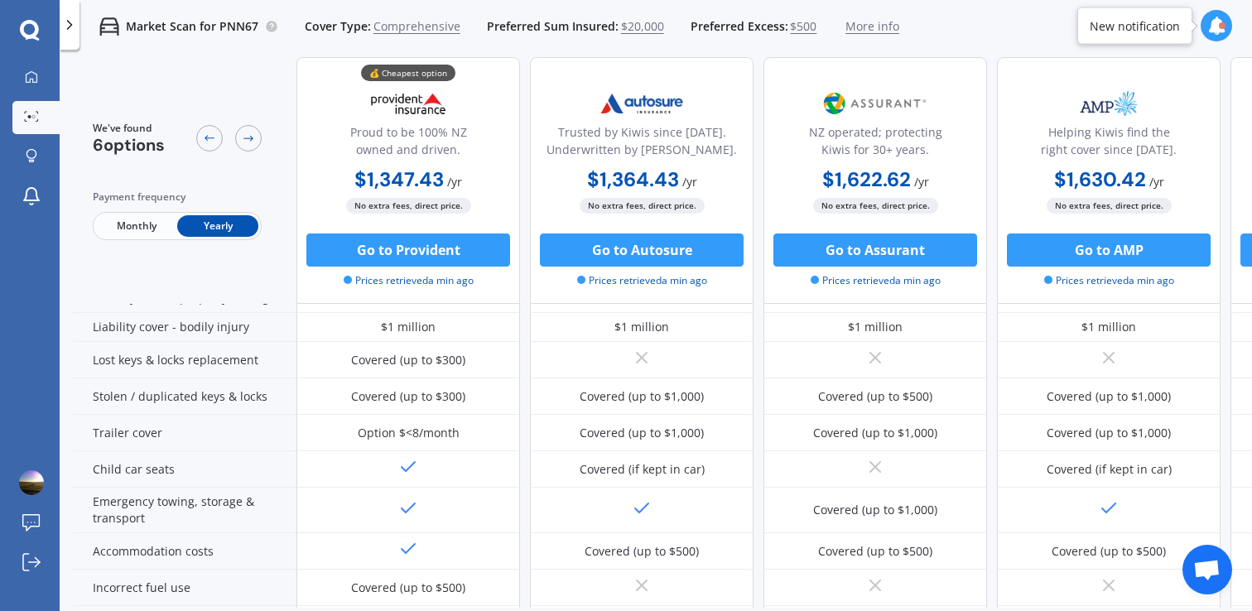
scroll to position [23, 0]
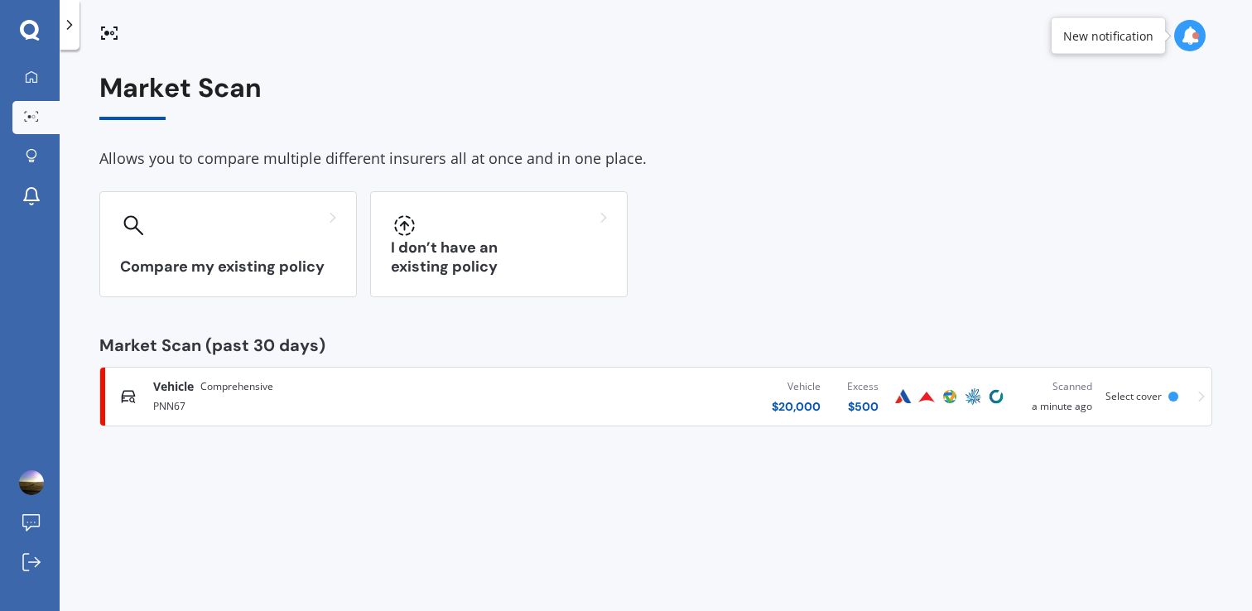
click at [249, 401] on div "PNN67" at bounding box center [329, 405] width 353 height 20
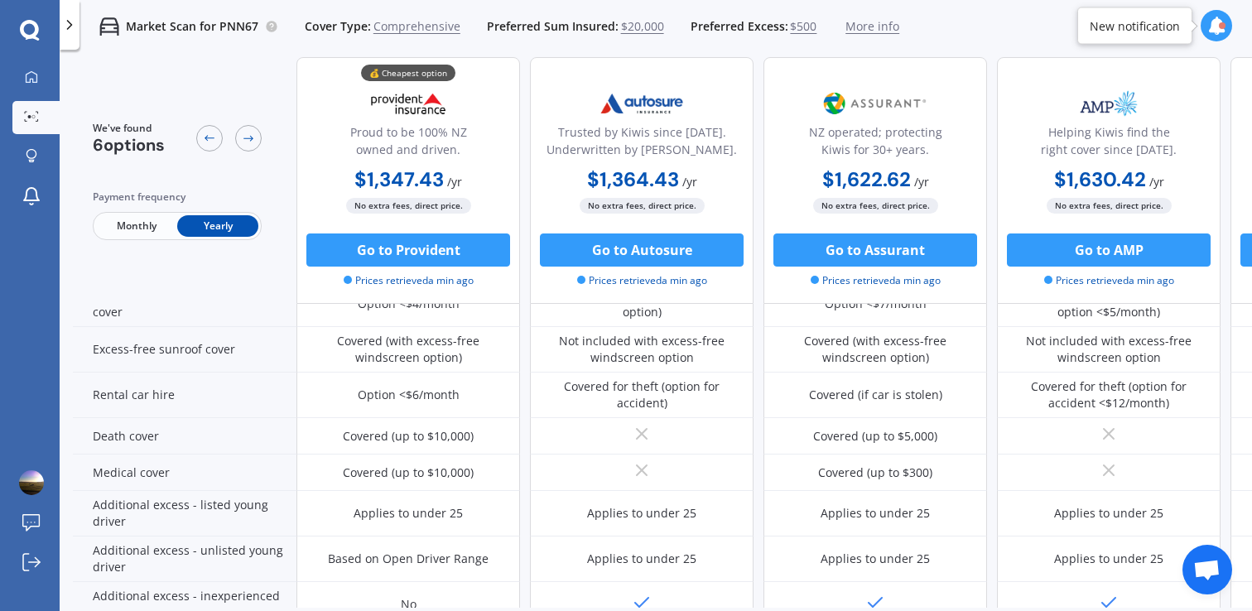
scroll to position [825, 0]
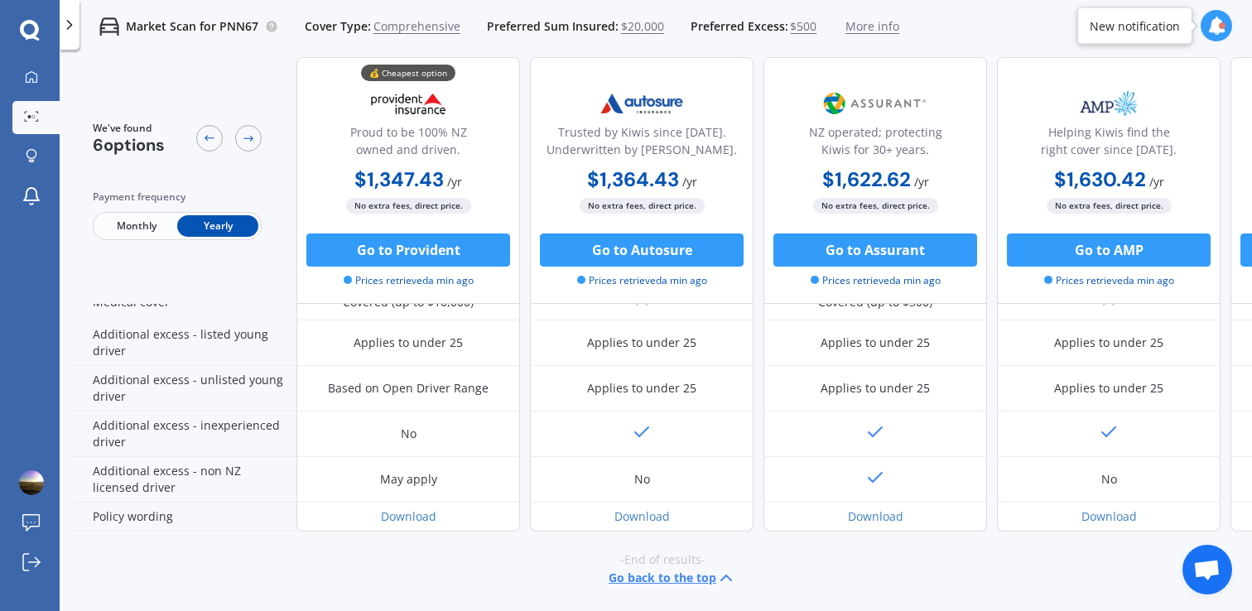
click at [135, 227] on span "Monthly" at bounding box center [136, 226] width 81 height 22
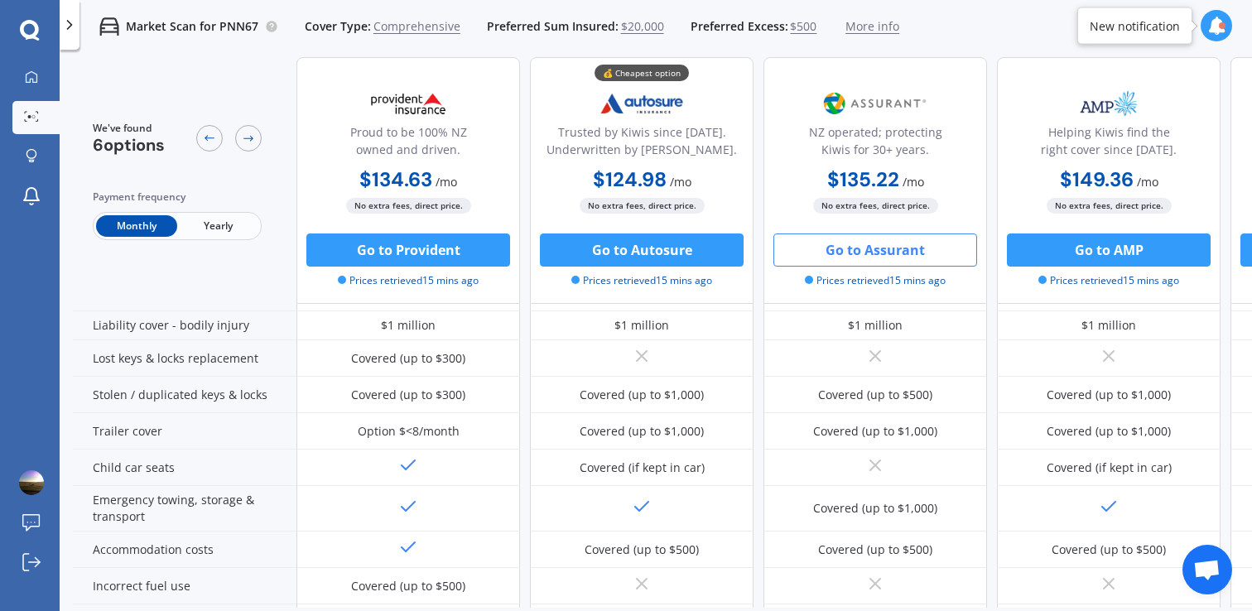
scroll to position [0, 0]
